Goal: Book appointment/travel/reservation

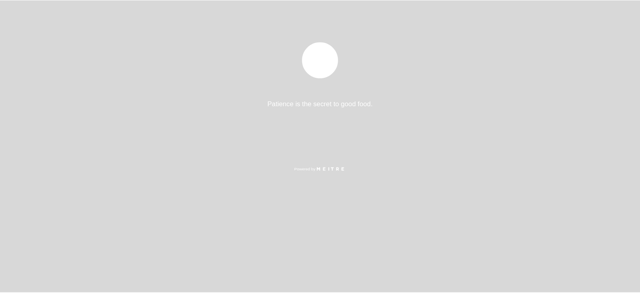
scroll to position [274, 0]
select select "es"
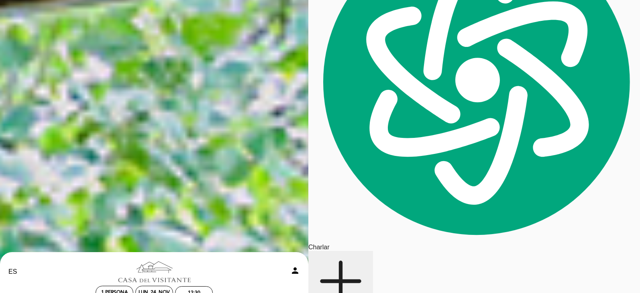
scroll to position [120, 0]
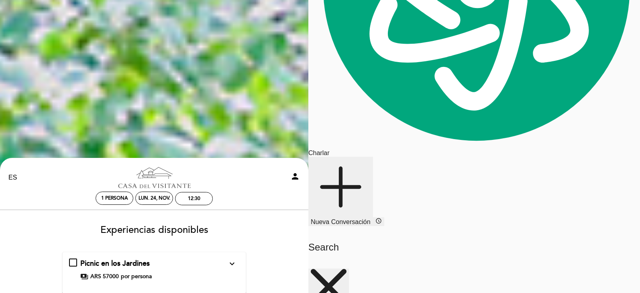
scroll to position [161, 0]
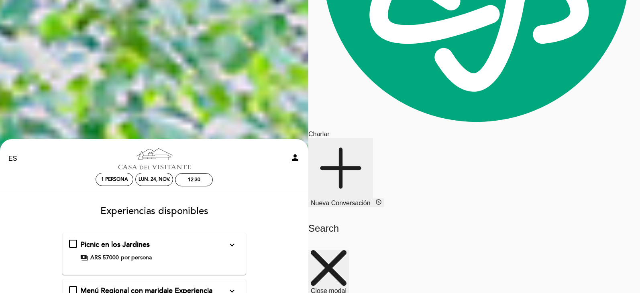
scroll to position [120, 0]
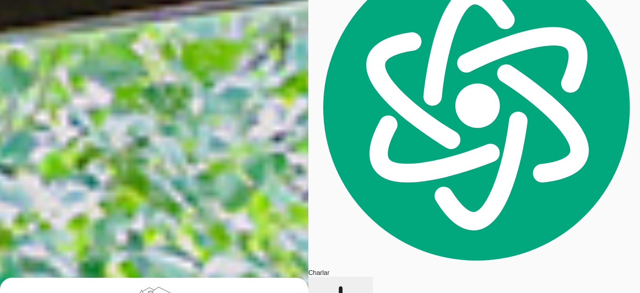
scroll to position [40, 0]
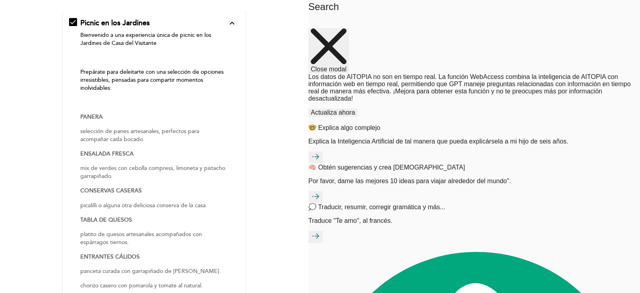
scroll to position [442, 0]
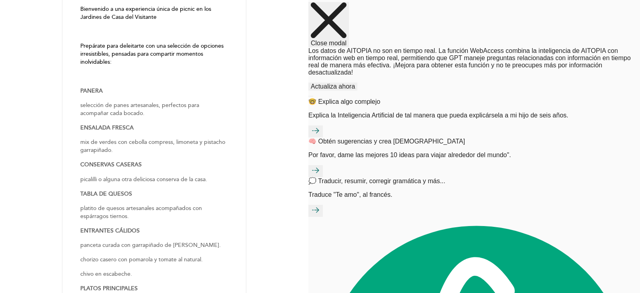
drag, startPoint x: 246, startPoint y: 200, endPoint x: 289, endPoint y: 209, distance: 44.3
type textarea "Está incluida la visita y degustación en Bodega [GEOGRAPHIC_DATA][PERSON_NAME].…"
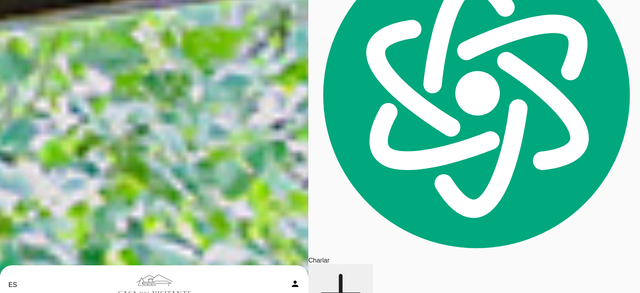
scroll to position [0, 0]
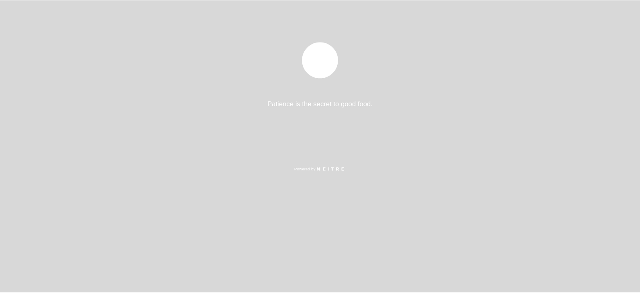
scroll to position [274, 0]
select select "es"
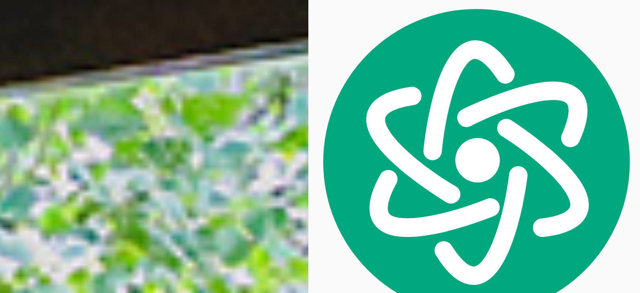
drag, startPoint x: 301, startPoint y: 205, endPoint x: 304, endPoint y: 200, distance: 5.8
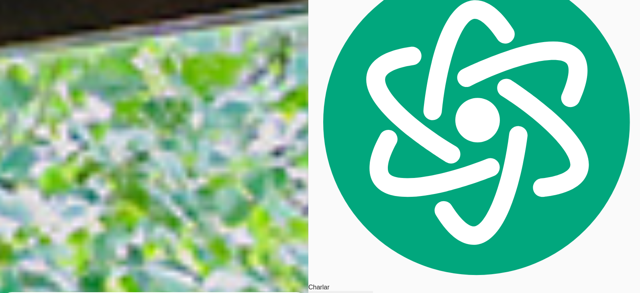
scroll to position [80, 0]
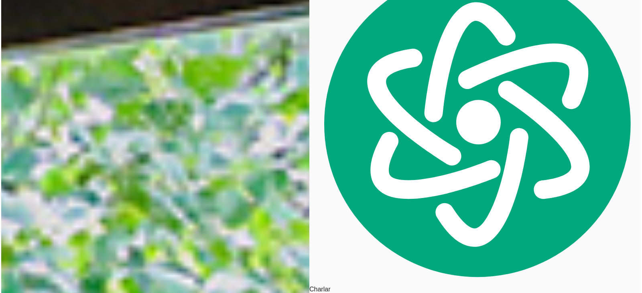
scroll to position [0, 0]
